Goal: Use online tool/utility: Utilize a website feature to perform a specific function

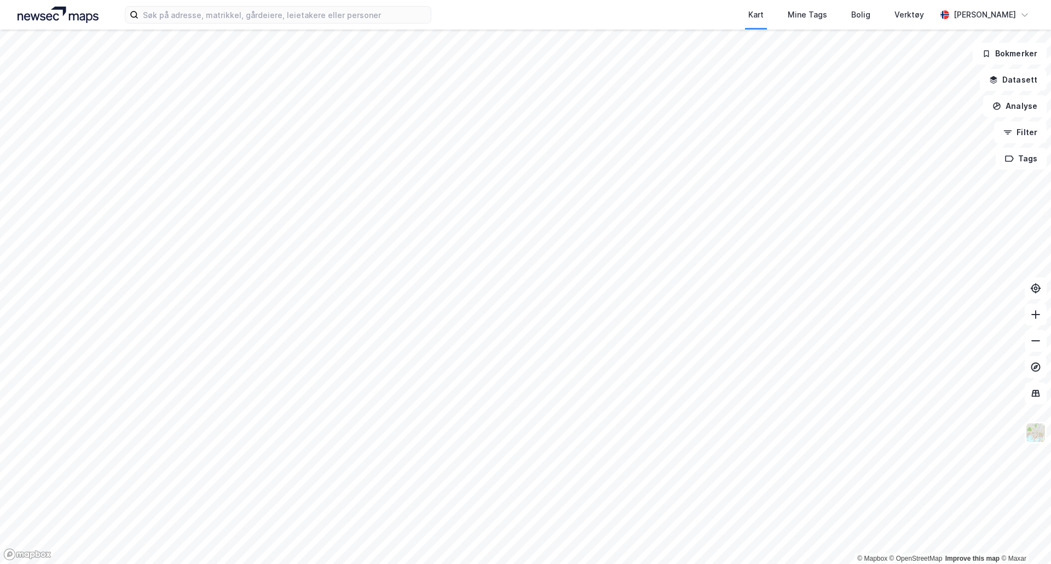
click at [362, 26] on div "Kart Mine Tags Bolig Verktøy [PERSON_NAME]" at bounding box center [525, 15] width 1051 height 30
click at [354, 17] on input at bounding box center [284, 15] width 292 height 16
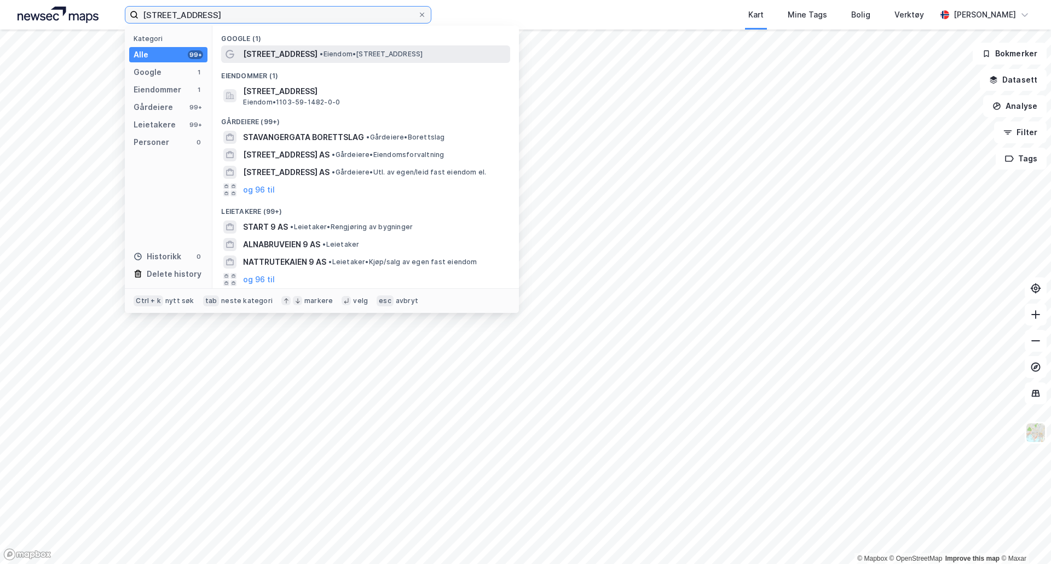
type input "[STREET_ADDRESS]"
click at [366, 53] on span "• Eiendom • [STREET_ADDRESS]" at bounding box center [371, 54] width 103 height 9
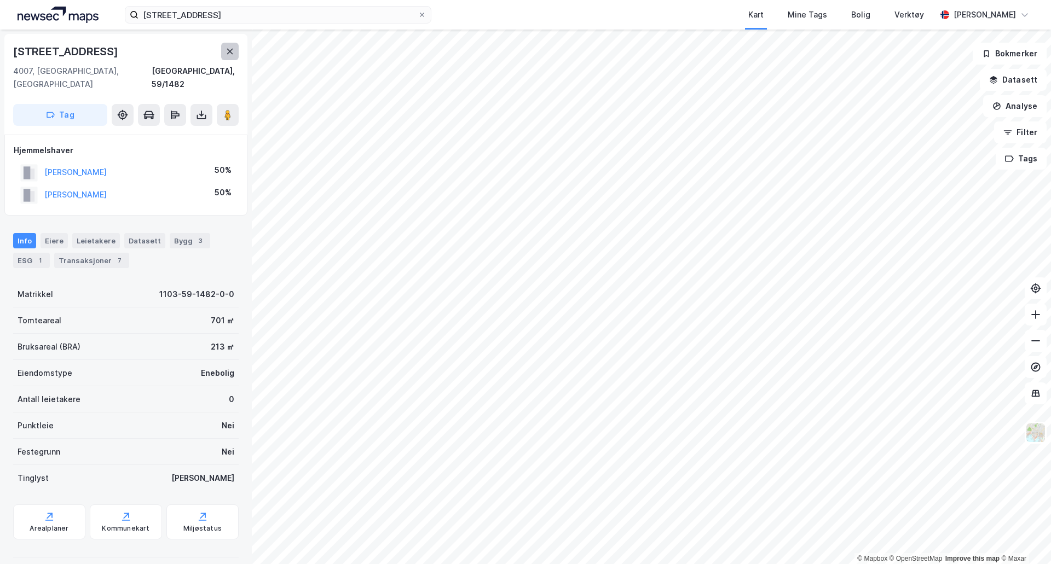
click at [229, 48] on icon at bounding box center [230, 51] width 9 height 9
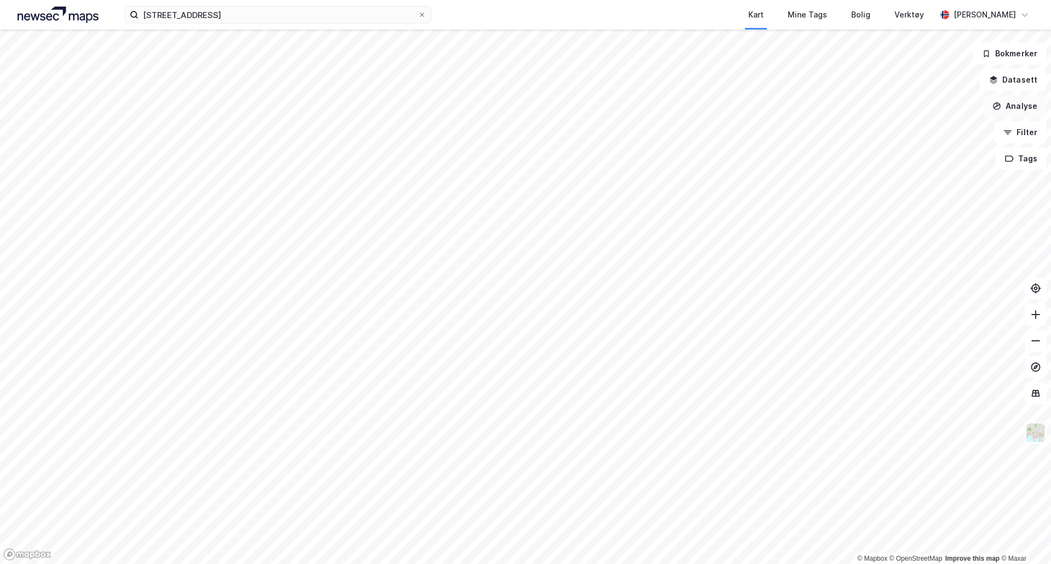
click at [1027, 108] on button "Analyse" at bounding box center [1014, 106] width 63 height 22
click at [909, 128] on div "Tegn område" at bounding box center [919, 129] width 95 height 9
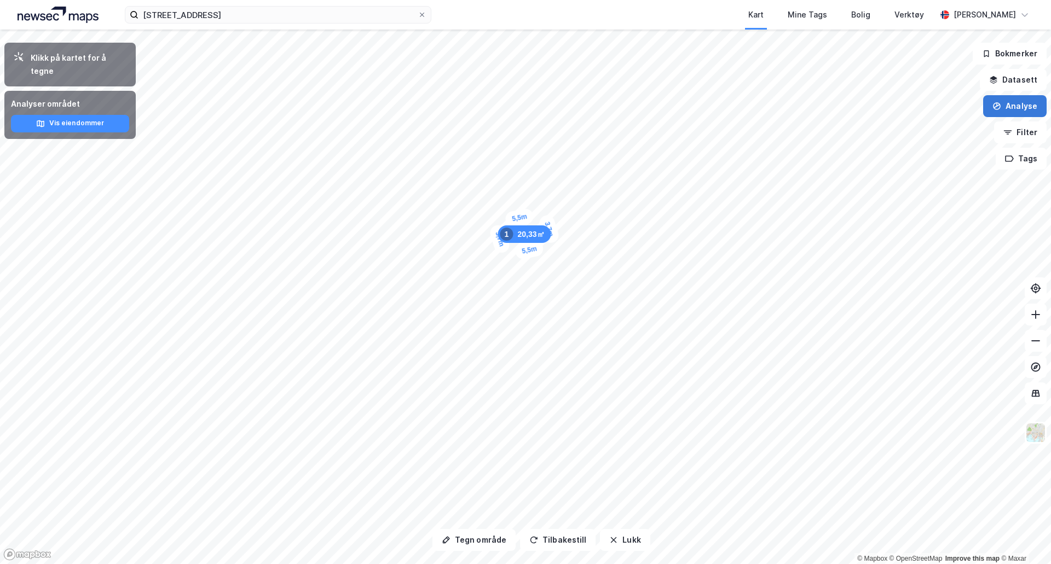
click at [1024, 110] on button "Analyse" at bounding box center [1014, 106] width 63 height 22
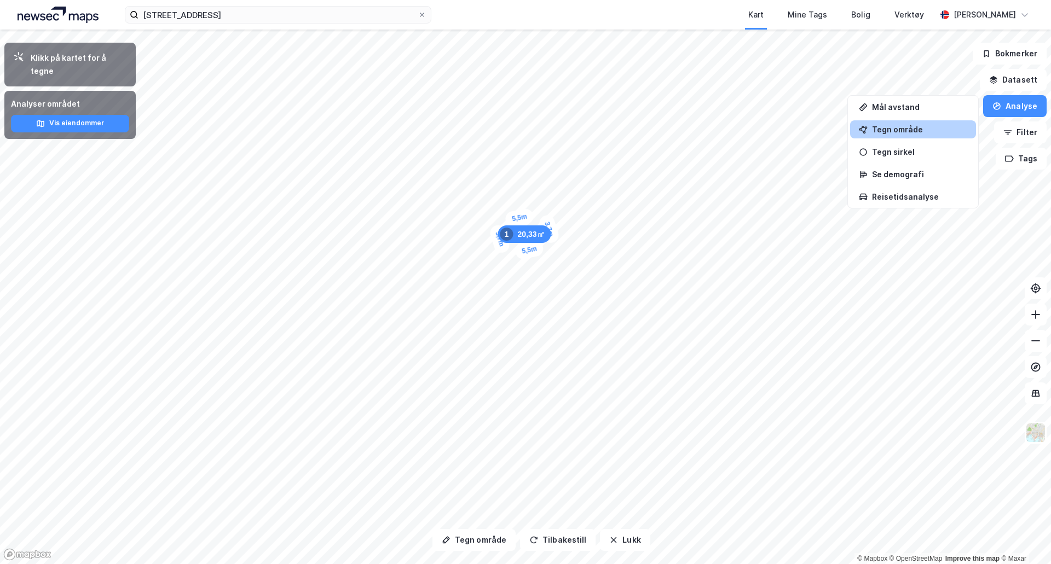
click at [918, 128] on div "Tegn område" at bounding box center [919, 129] width 95 height 9
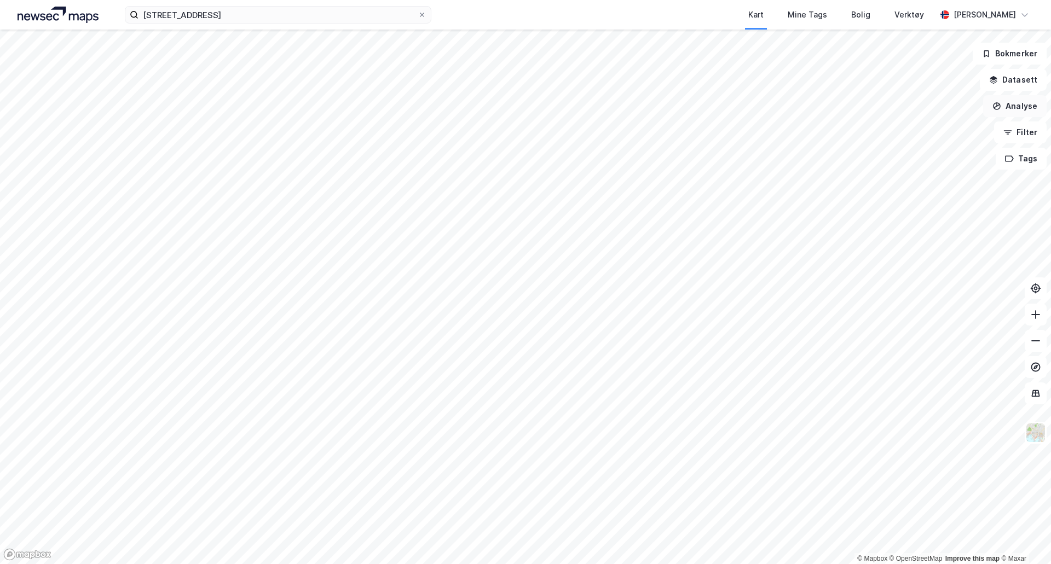
click at [1023, 107] on button "Analyse" at bounding box center [1014, 106] width 63 height 22
click at [924, 137] on div "Tegn område" at bounding box center [913, 129] width 126 height 18
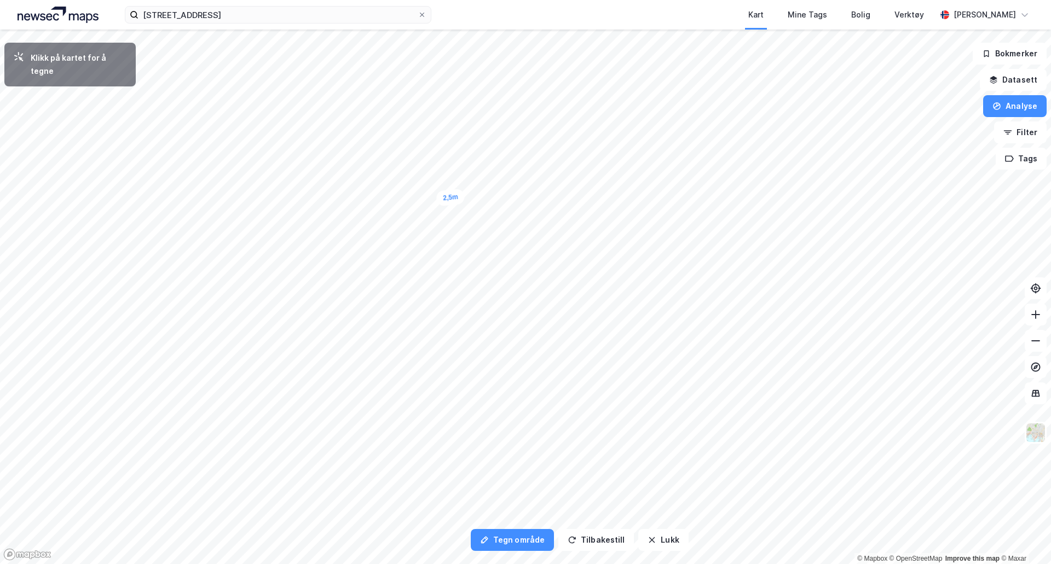
click at [439, 199] on div "2,5m" at bounding box center [451, 198] width 30 height 18
click at [465, 224] on div "2,5m" at bounding box center [454, 225] width 30 height 18
